Goal: Check status

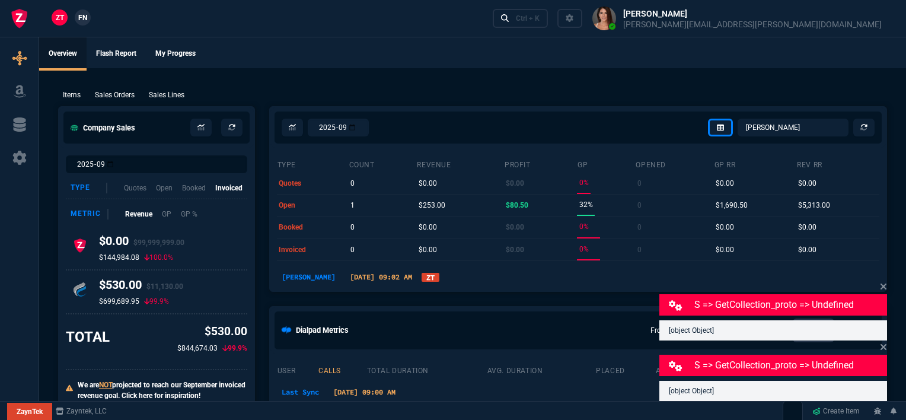
select select "12: [PERSON_NAME]"
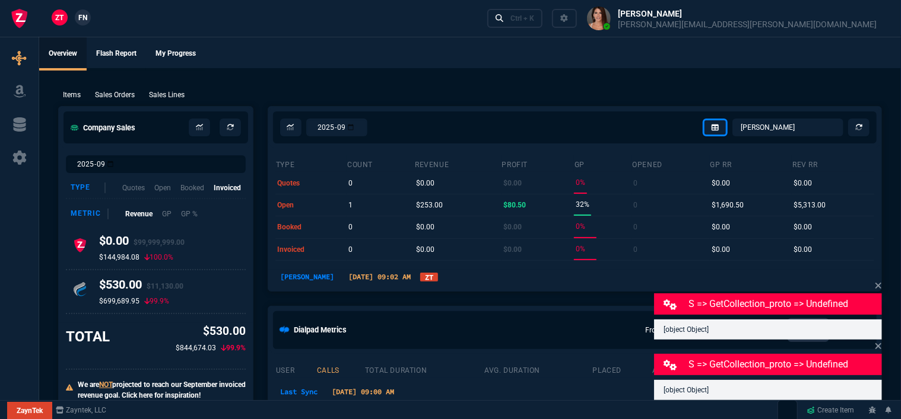
scroll to position [593, 0]
click at [396, 55] on ul "Overview Flash Report My Progress" at bounding box center [469, 52] width 861 height 31
